Goal: Information Seeking & Learning: Learn about a topic

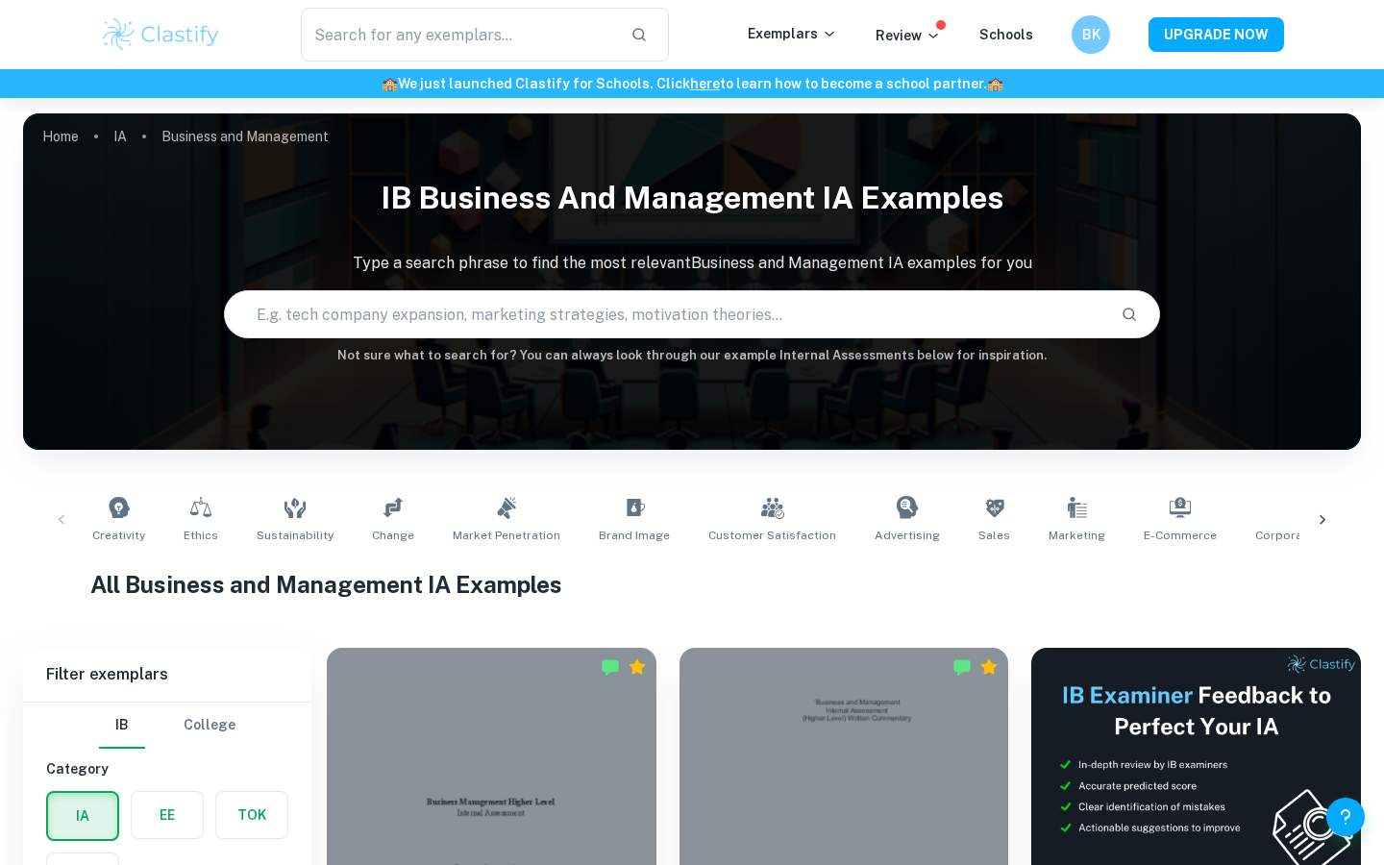
scroll to position [293, 0]
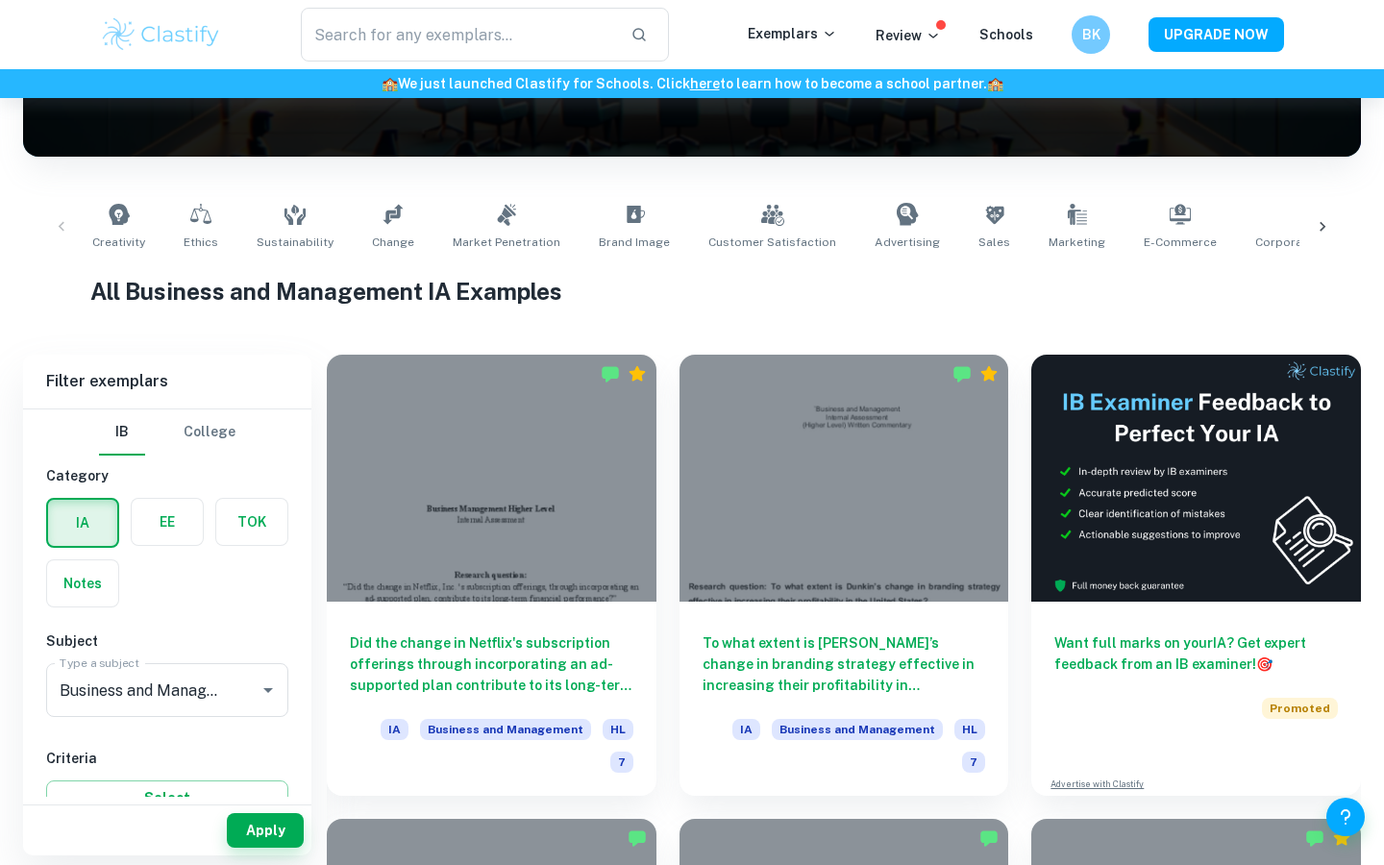
click at [560, 540] on div at bounding box center [492, 478] width 330 height 247
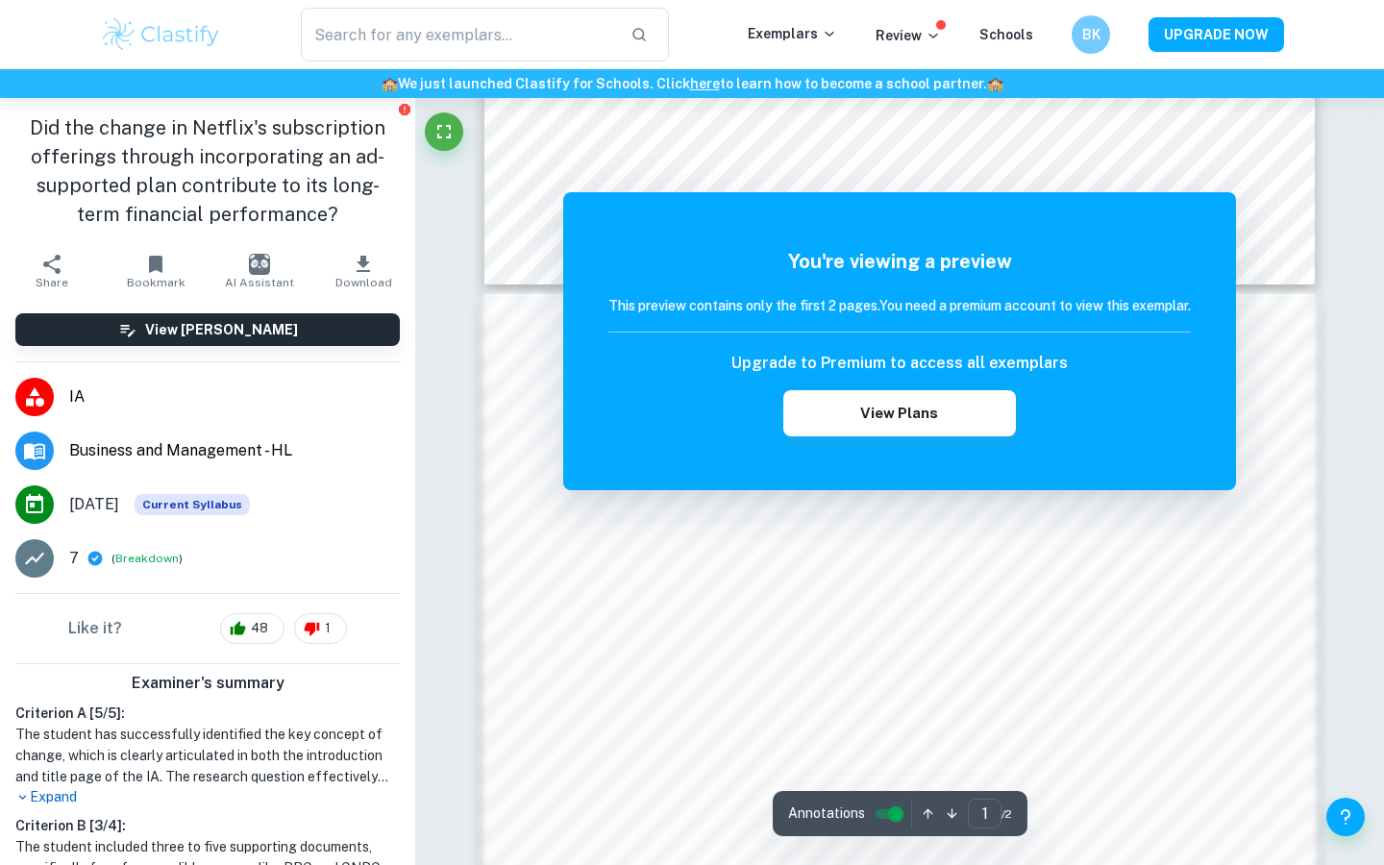
scroll to position [1033, 0]
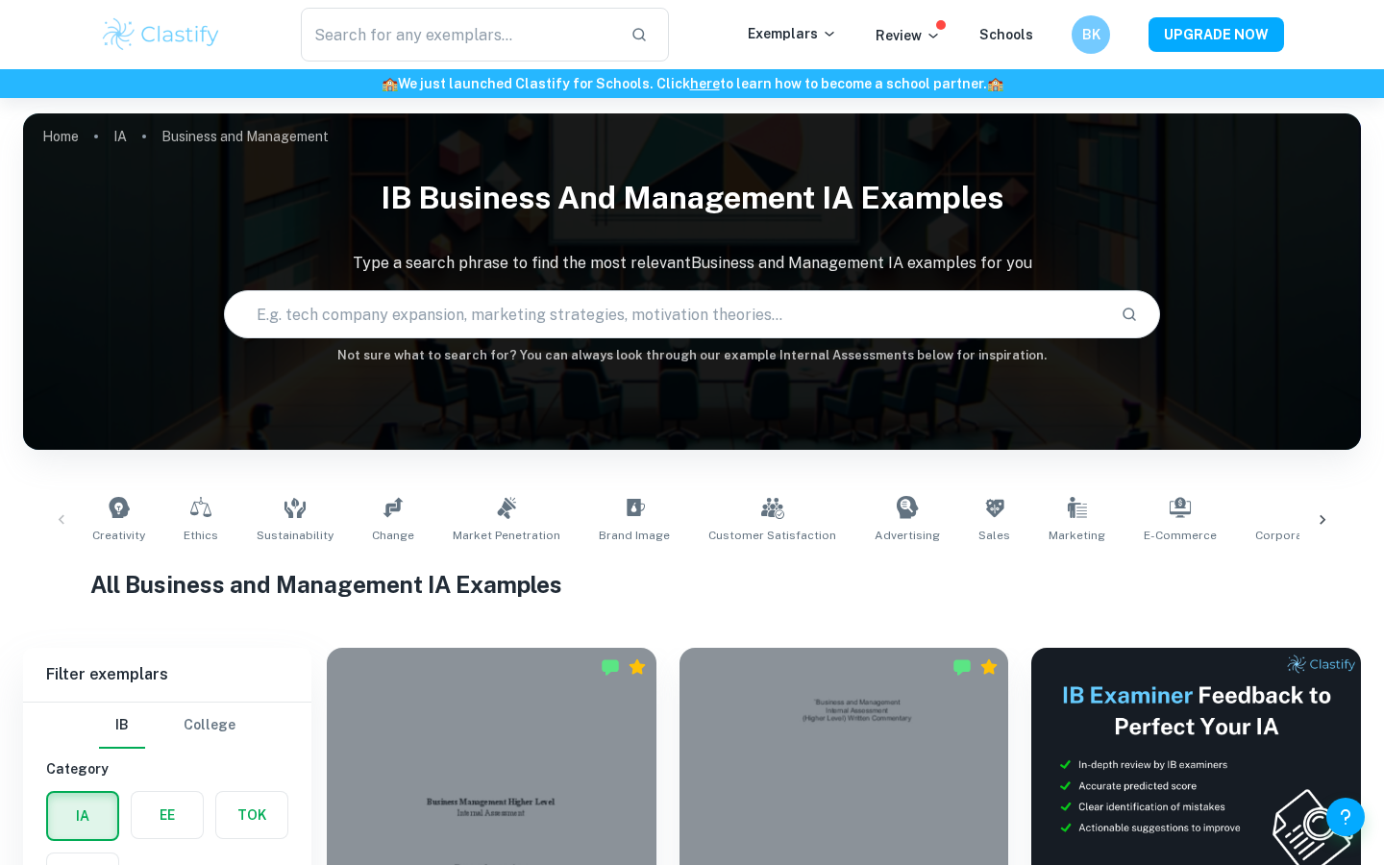
click at [522, 306] on input "text" at bounding box center [665, 314] width 881 height 54
type input "netflix"
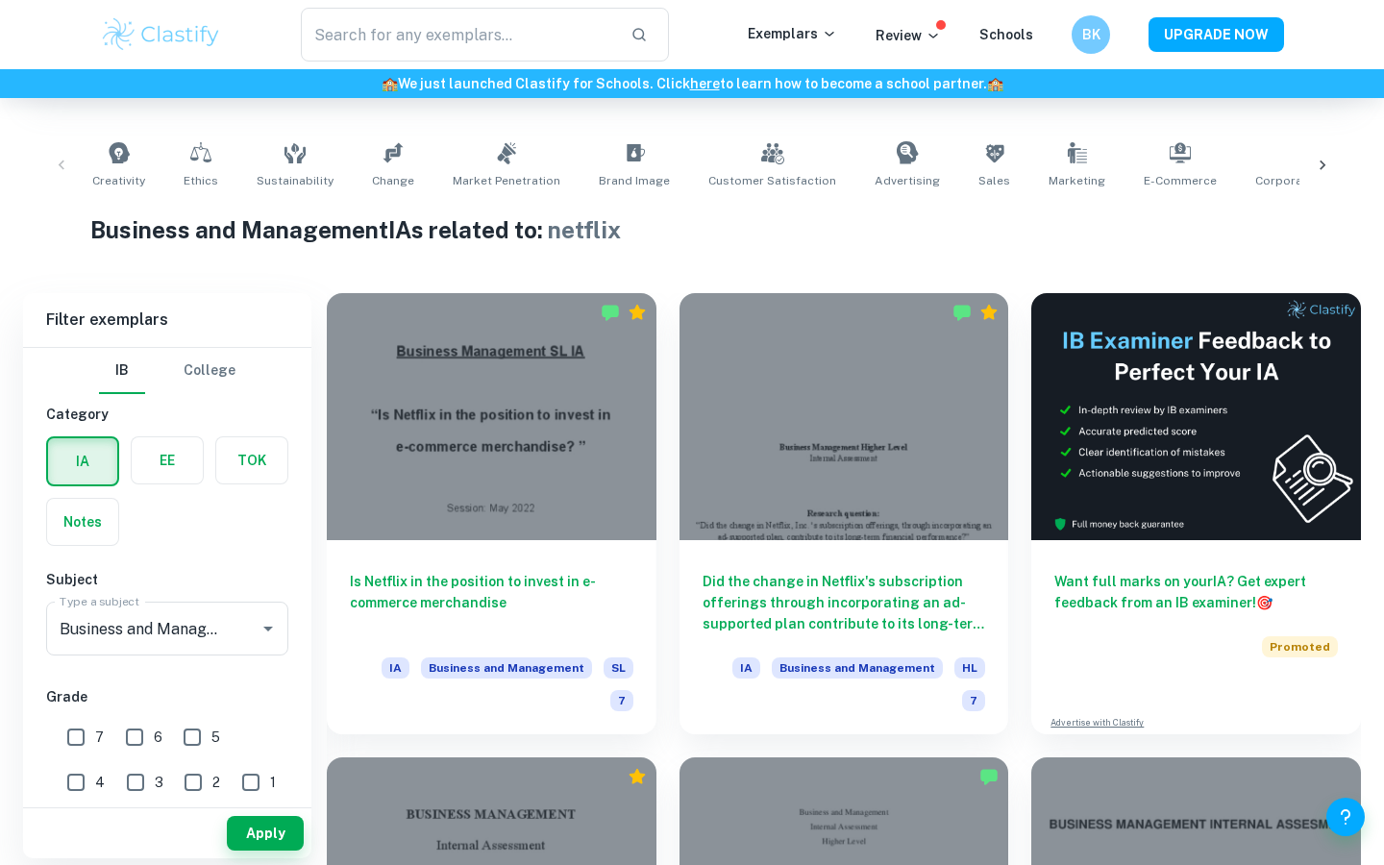
scroll to position [358, 0]
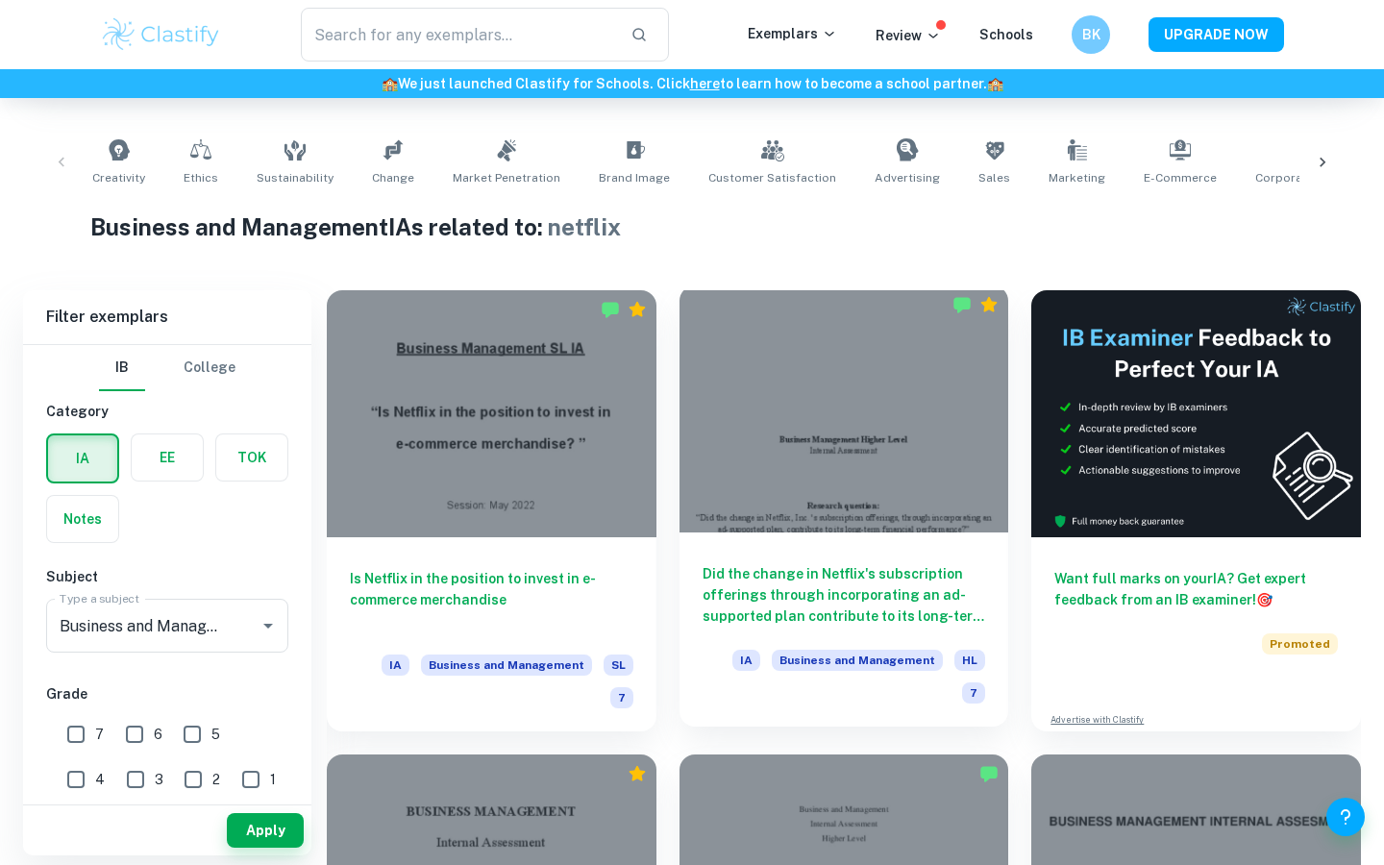
click at [835, 360] on div at bounding box center [845, 409] width 330 height 247
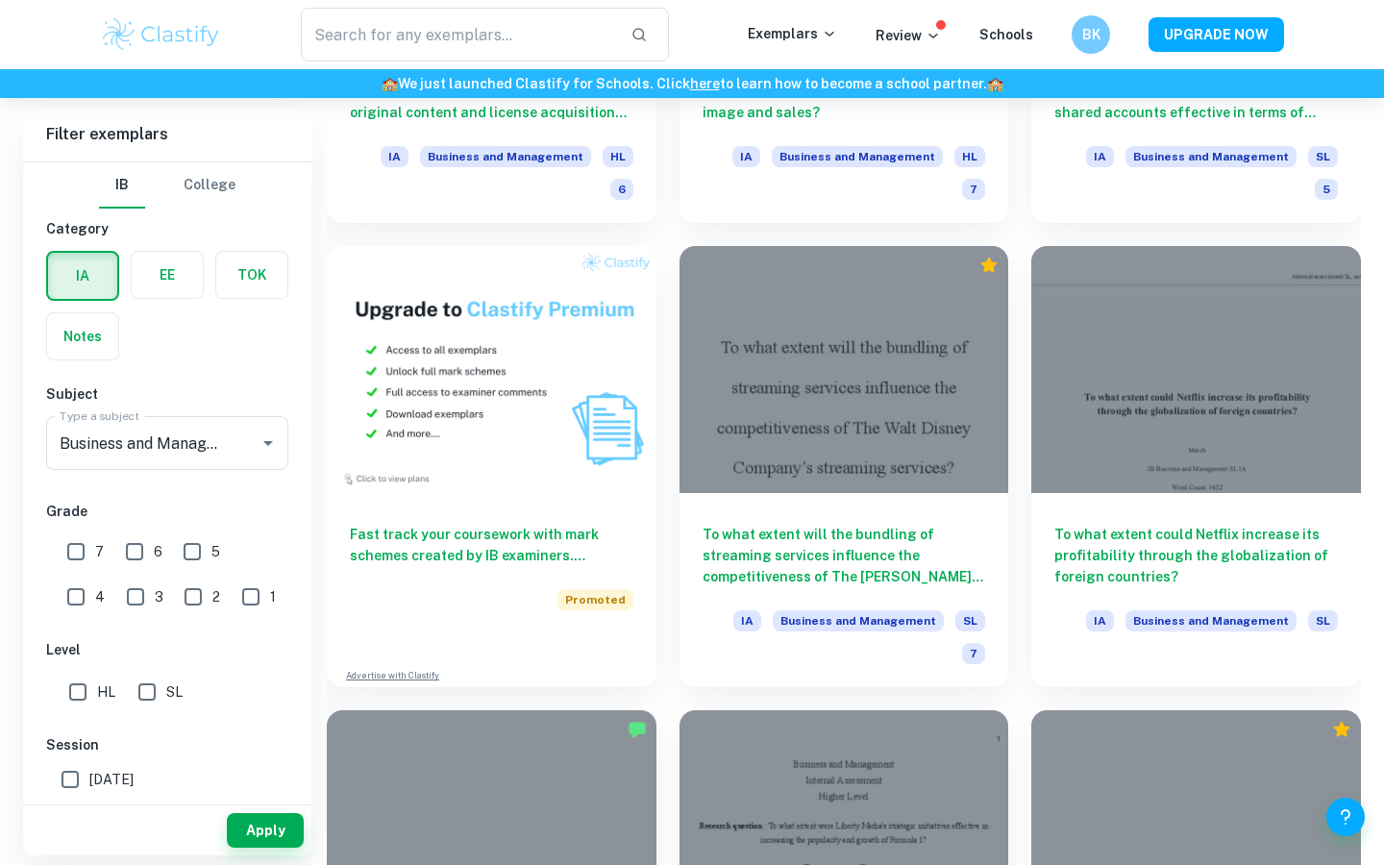
scroll to position [1345, 0]
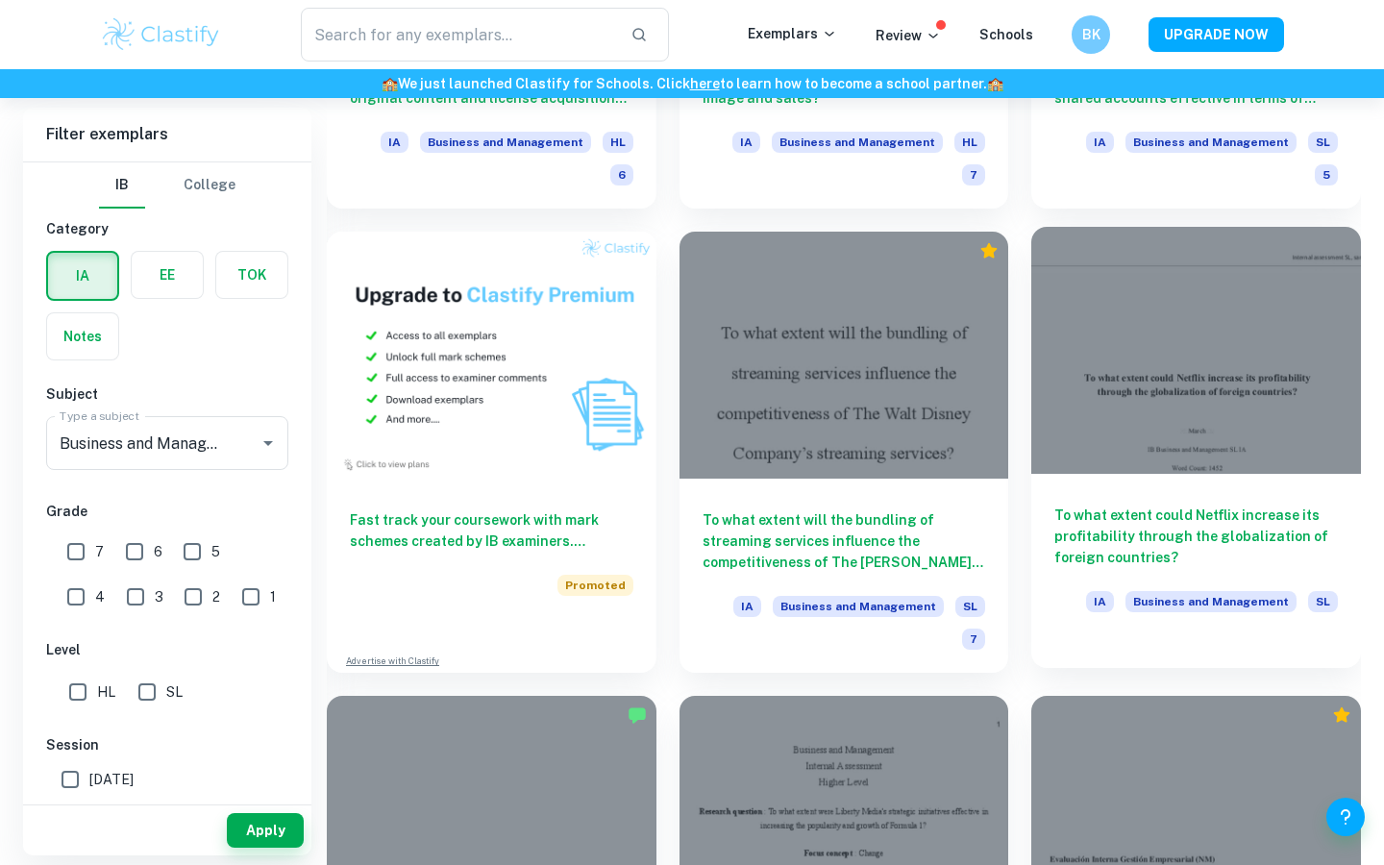
click at [1253, 356] on div at bounding box center [1197, 350] width 330 height 247
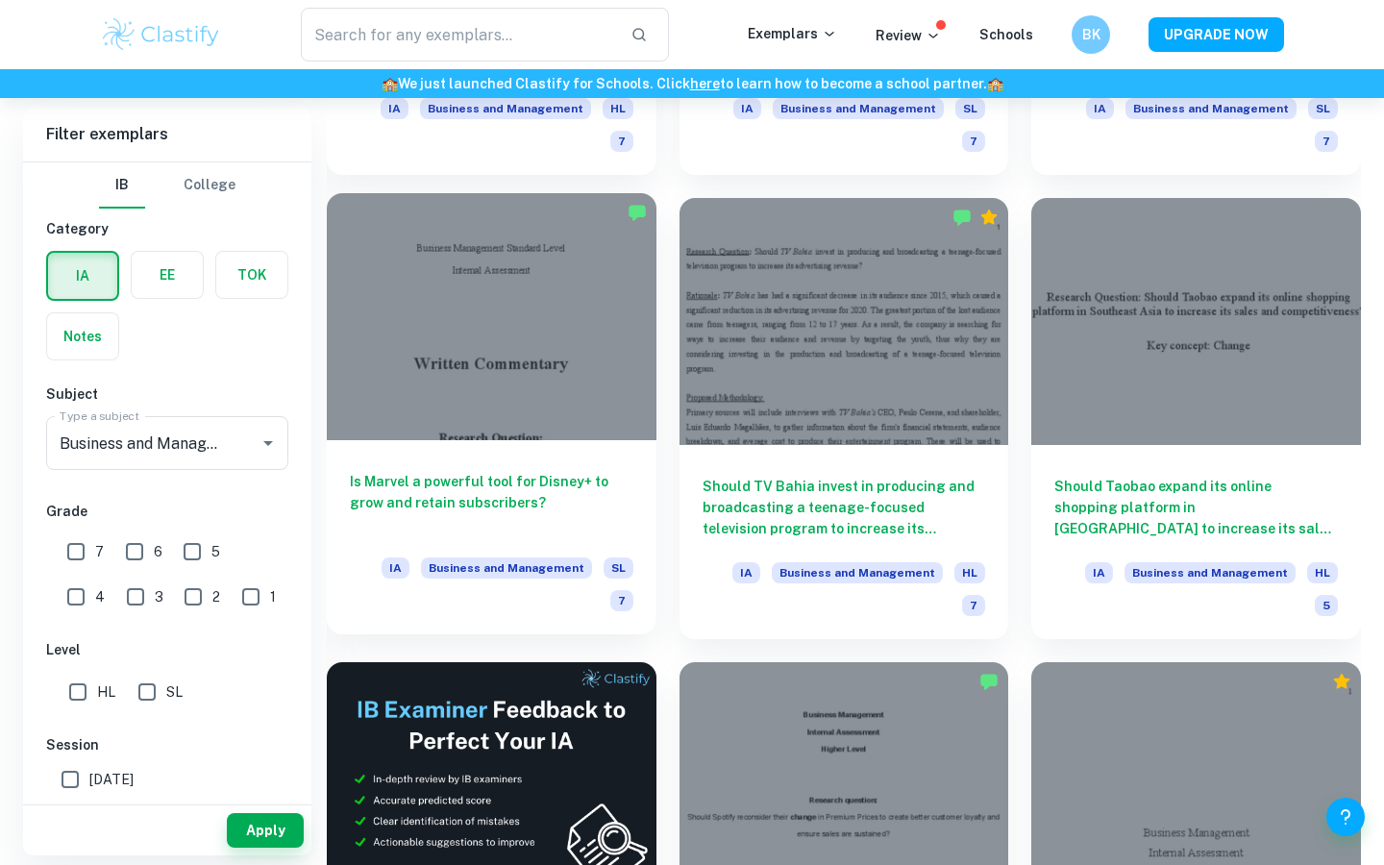
scroll to position [2816, 0]
